Goal: Task Accomplishment & Management: Manage account settings

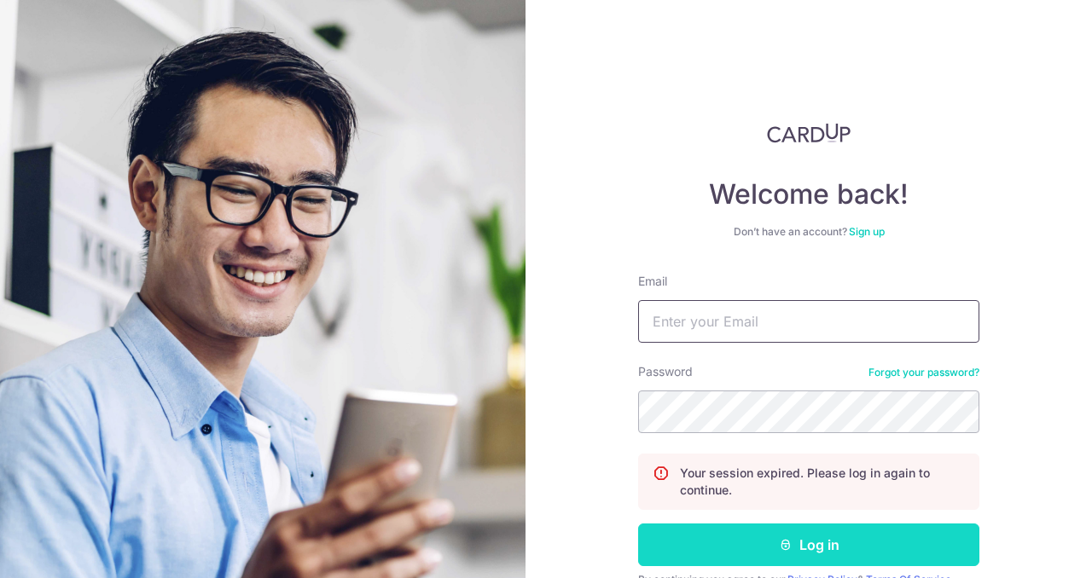
type input "[PERSON_NAME][EMAIL_ADDRESS][PERSON_NAME][DOMAIN_NAME]"
click at [728, 549] on button "Log in" at bounding box center [808, 545] width 341 height 43
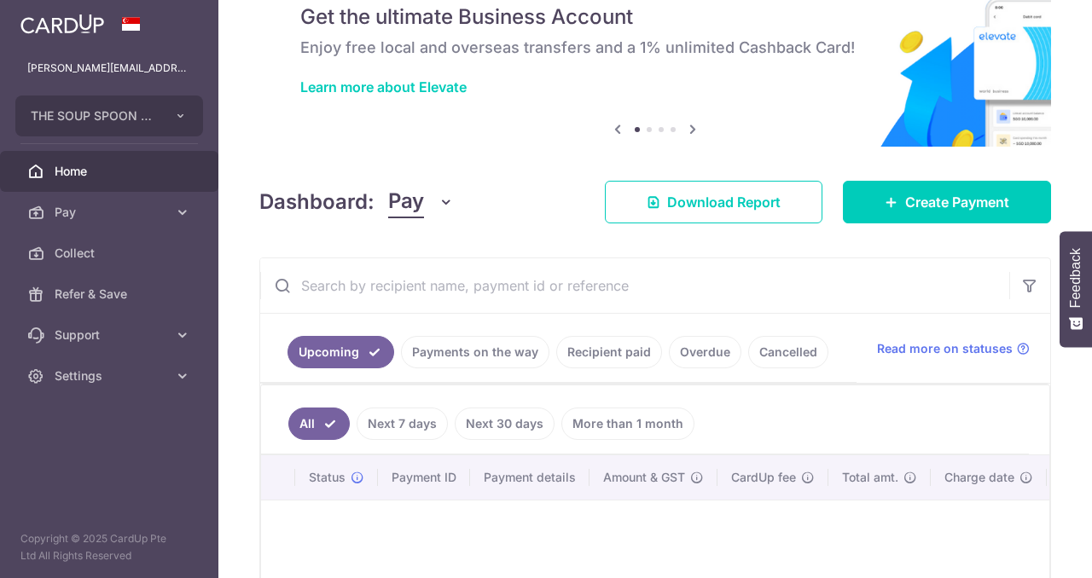
scroll to position [261, 0]
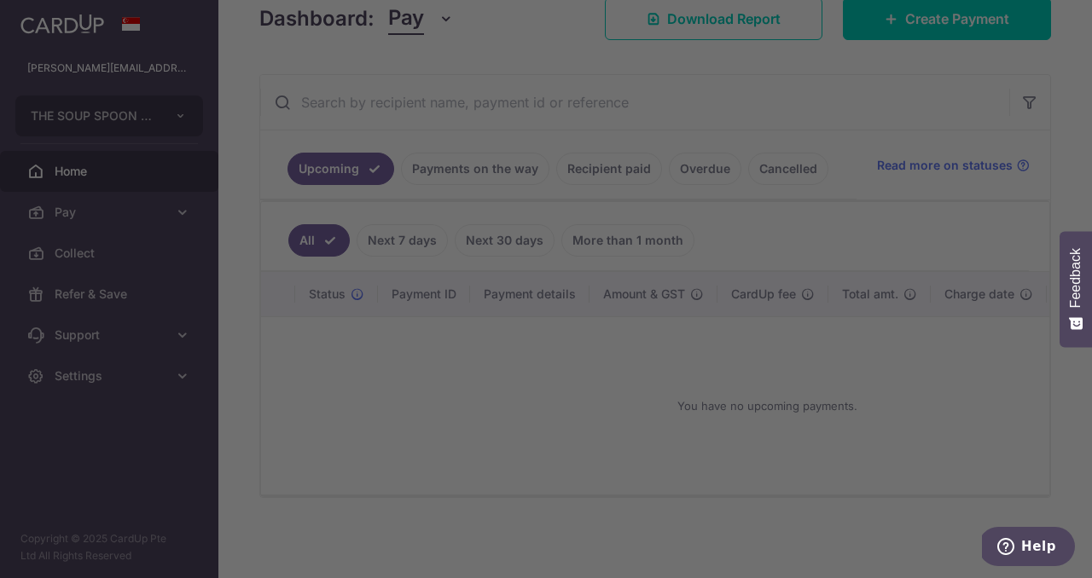
click at [861, 445] on div at bounding box center [551, 292] width 1103 height 584
click at [929, 365] on div at bounding box center [551, 292] width 1103 height 584
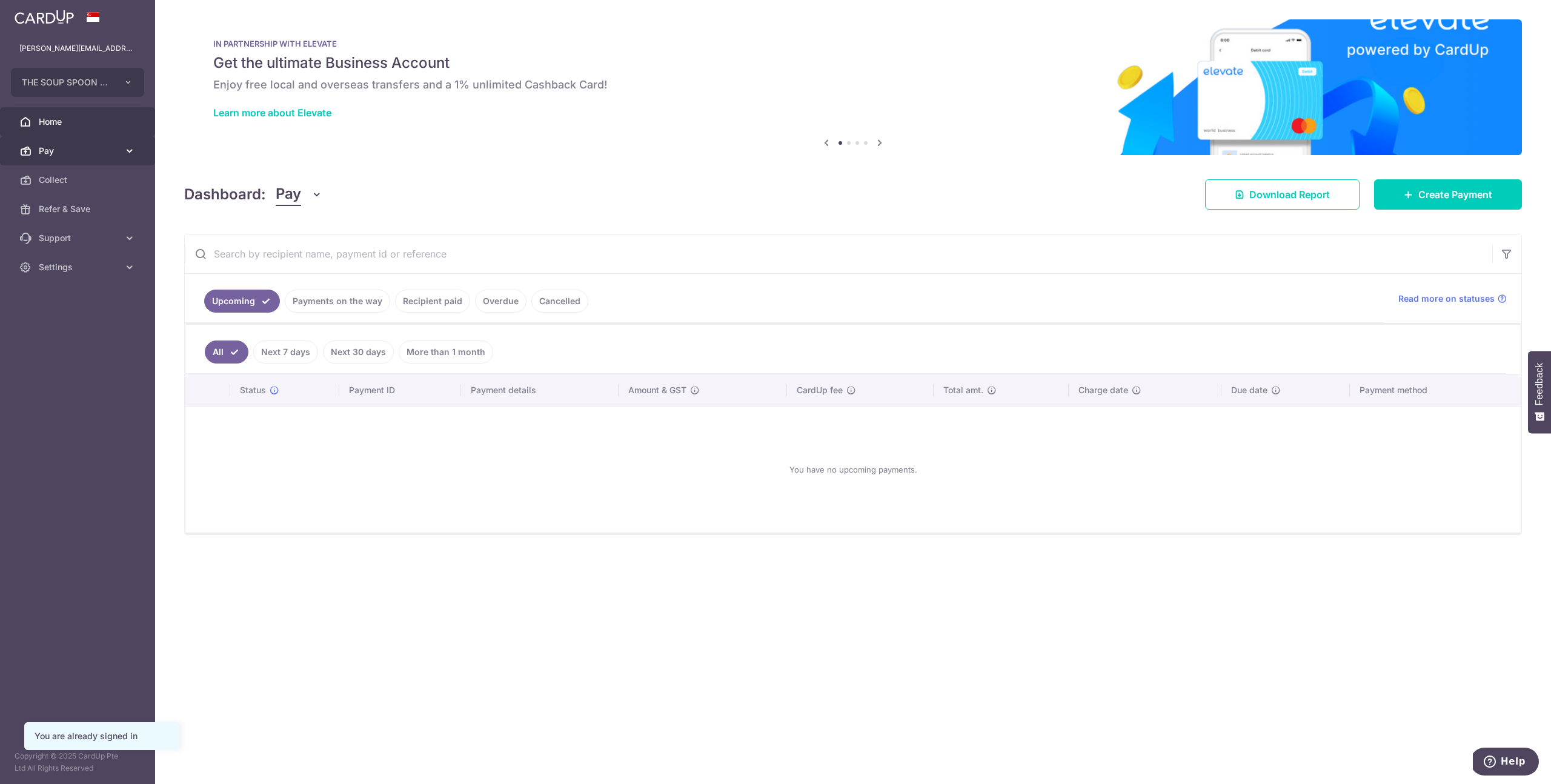
click at [62, 151] on span "Pay" at bounding box center [79, 151] width 80 height 12
click at [56, 264] on body "[PERSON_NAME][EMAIL_ADDRESS][PERSON_NAME][DOMAIN_NAME] THE SOUP SPOON PTE LTD A…" at bounding box center [775, 392] width 1551 height 784
click at [52, 266] on span "Cards" at bounding box center [79, 267] width 80 height 12
